Goal: Task Accomplishment & Management: Complete application form

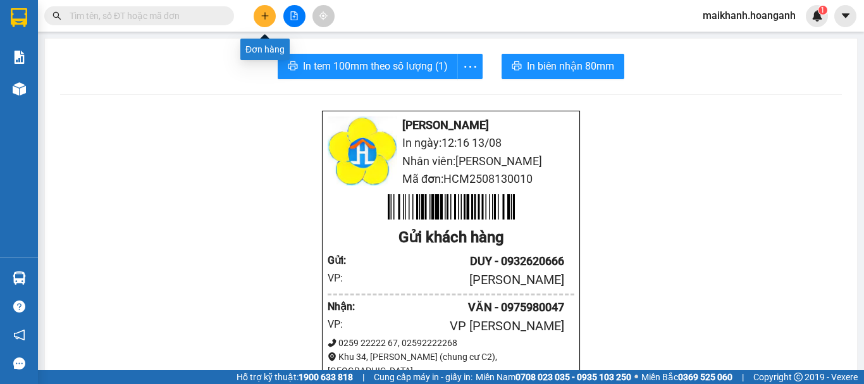
click at [269, 16] on icon "plus" at bounding box center [264, 15] width 9 height 9
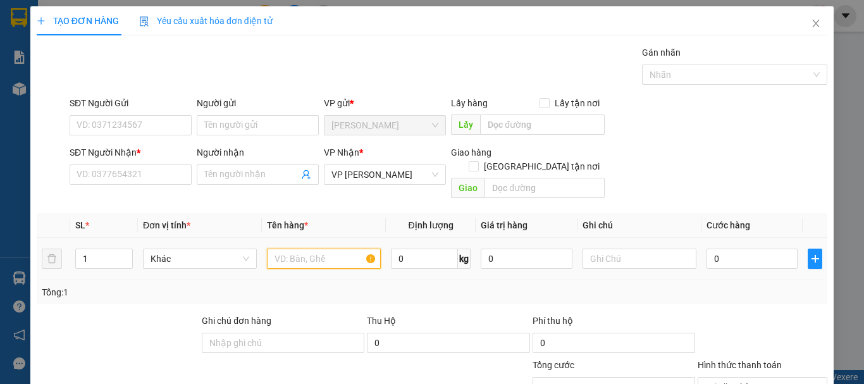
click at [317, 248] on input "text" at bounding box center [324, 258] width 114 height 20
type input "TỦ ĐIỆN"
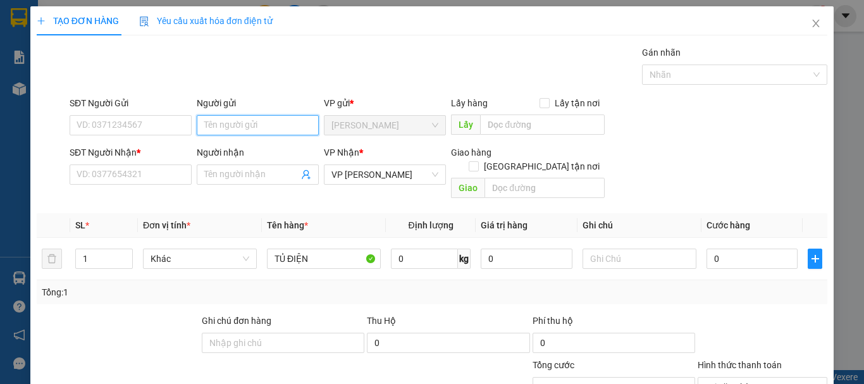
click at [214, 123] on input "Người gửi" at bounding box center [258, 125] width 122 height 20
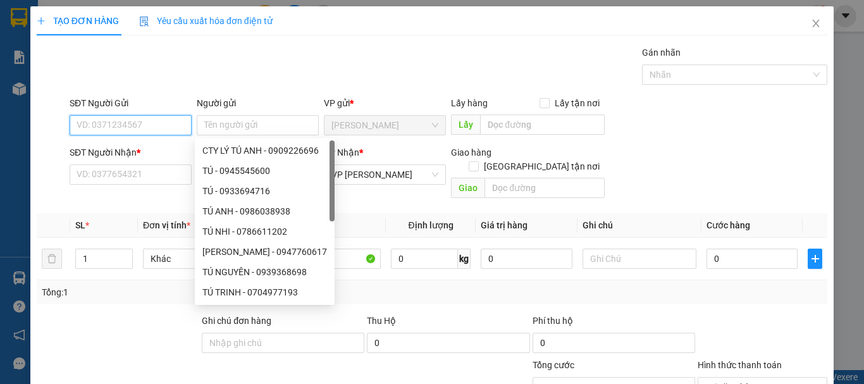
click at [140, 123] on input "SĐT Người Gửi" at bounding box center [131, 125] width 122 height 20
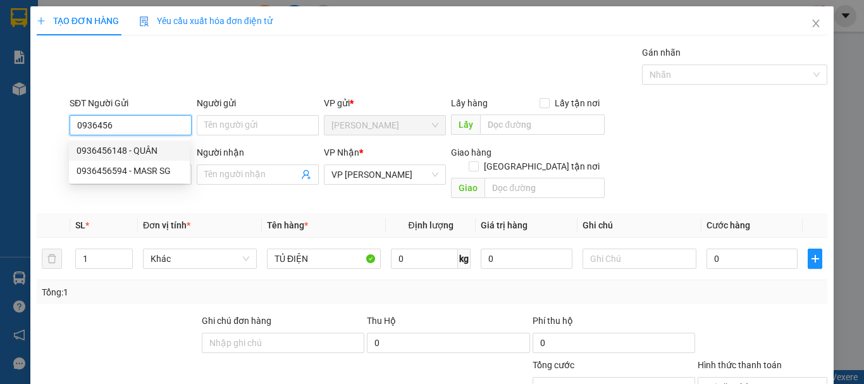
click at [147, 145] on div "0936456148 - QUÂN" at bounding box center [130, 151] width 106 height 14
type input "0936456148"
type input "QUÂN"
type input "1.000.000"
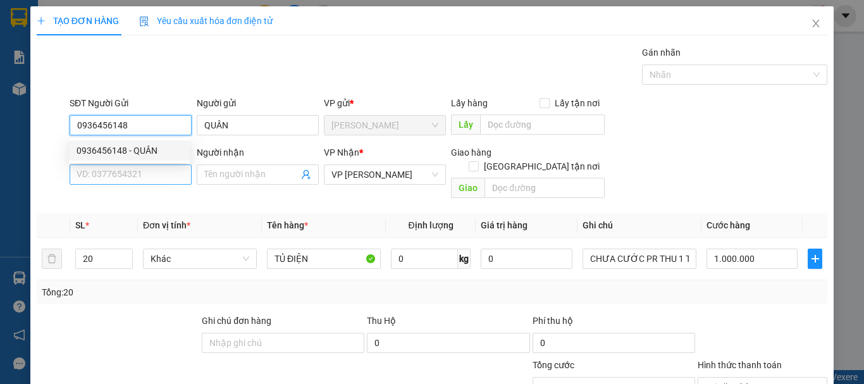
type input "0936456148"
click at [156, 169] on input "SĐT Người Nhận *" at bounding box center [131, 174] width 122 height 20
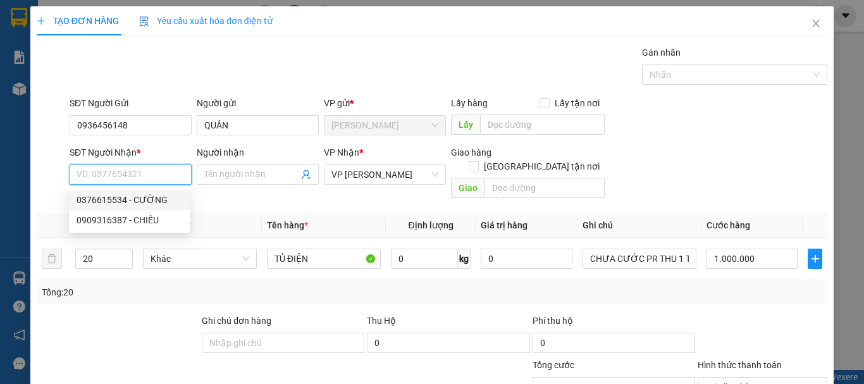
click at [163, 198] on div "0376615534 - CƯỜNG" at bounding box center [130, 200] width 106 height 14
type input "0376615534"
type input "CƯỜNG"
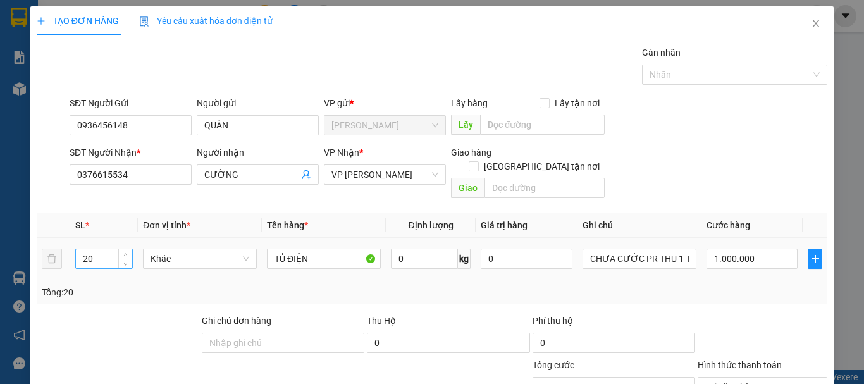
click at [108, 249] on input "20" at bounding box center [104, 258] width 56 height 19
type input "2"
type input "1"
click at [769, 248] on input "1.000.000" at bounding box center [751, 258] width 91 height 20
type input "0"
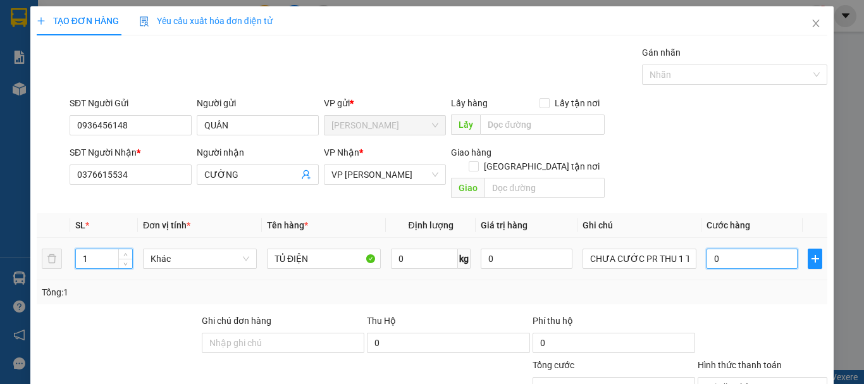
type input "0"
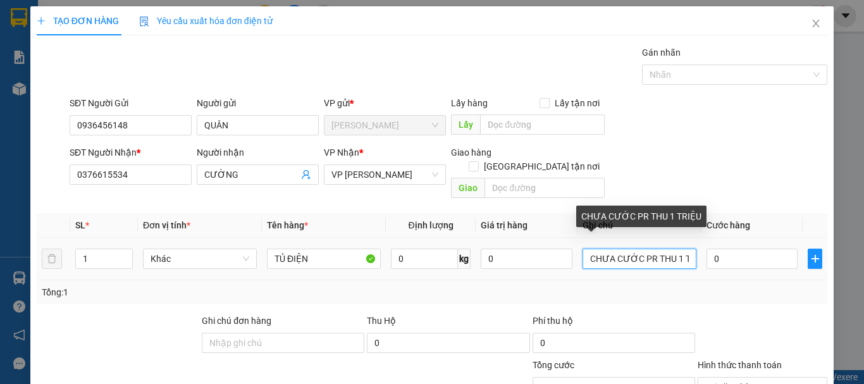
click at [681, 248] on input "CHƯA CƯỚC PR THU 1 TRIỆU" at bounding box center [639, 258] width 114 height 20
click at [680, 248] on input "CHƯA CƯỚC PR THU 1RIỆU" at bounding box center [639, 258] width 114 height 20
click at [680, 248] on input "CHƯA CƯỚC PR THU 1ỆU" at bounding box center [639, 258] width 114 height 20
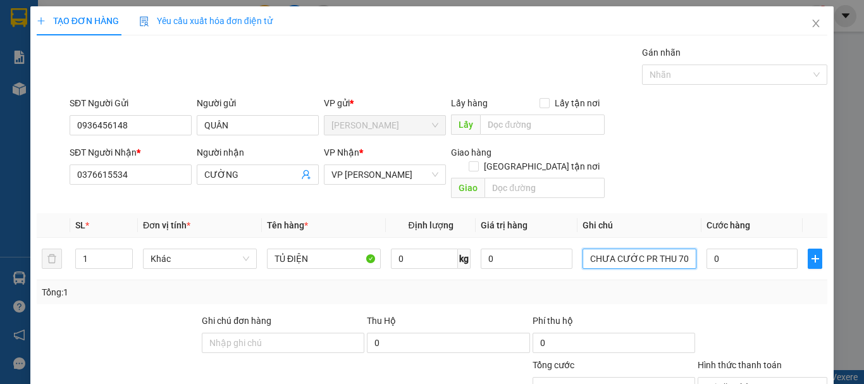
type input "CHƯA CƯỚC PR THU 70"
click at [689, 286] on div "Tổng: 1" at bounding box center [432, 292] width 790 height 24
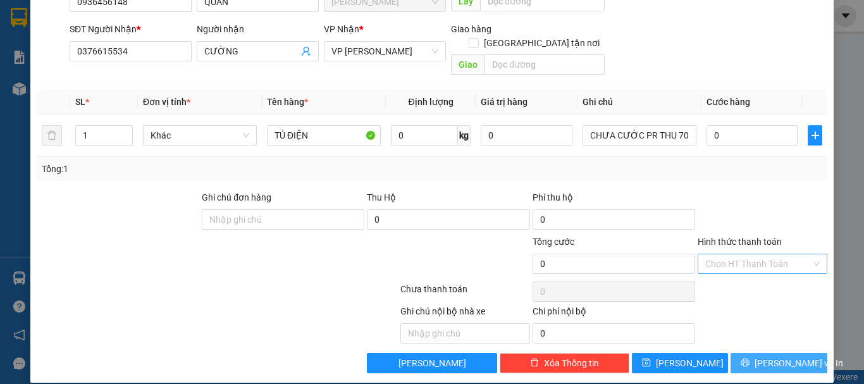
drag, startPoint x: 780, startPoint y: 351, endPoint x: 776, endPoint y: 324, distance: 26.8
click at [780, 356] on span "[PERSON_NAME] và In" at bounding box center [798, 363] width 89 height 14
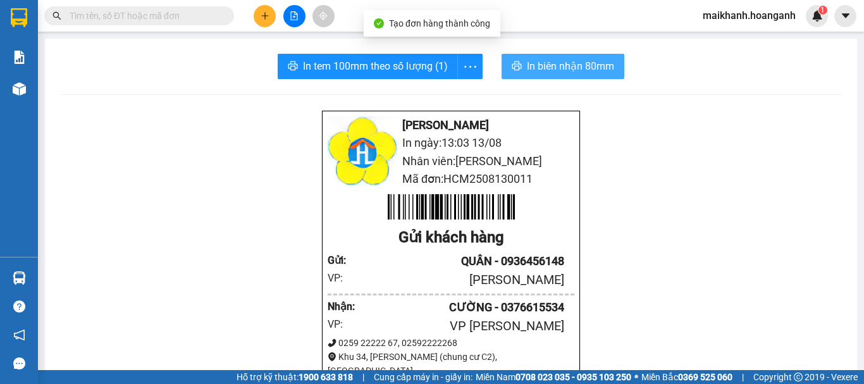
click at [539, 69] on span "In biên nhận 80mm" at bounding box center [570, 66] width 87 height 16
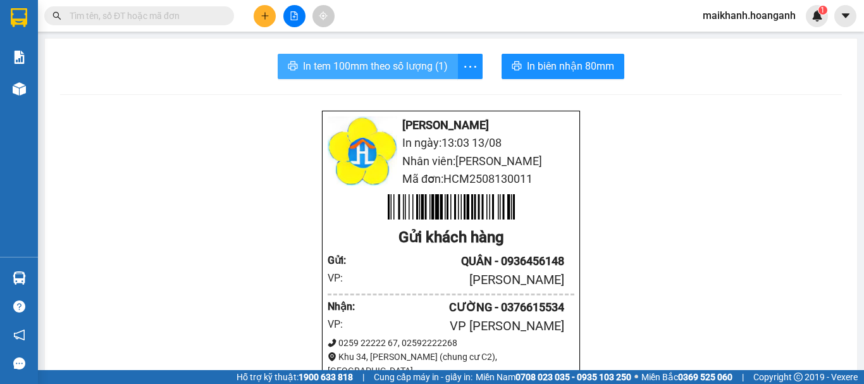
click at [401, 73] on span "In tem 100mm theo số lượng (1)" at bounding box center [375, 66] width 145 height 16
